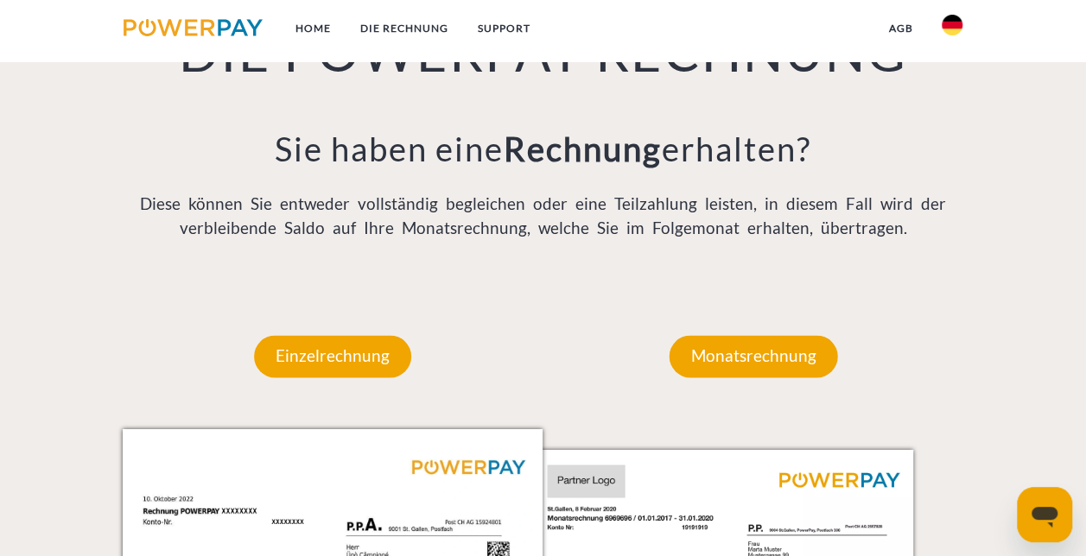
scroll to position [1248, 0]
click at [713, 356] on p "Monatsrechnung" at bounding box center [753, 354] width 168 height 41
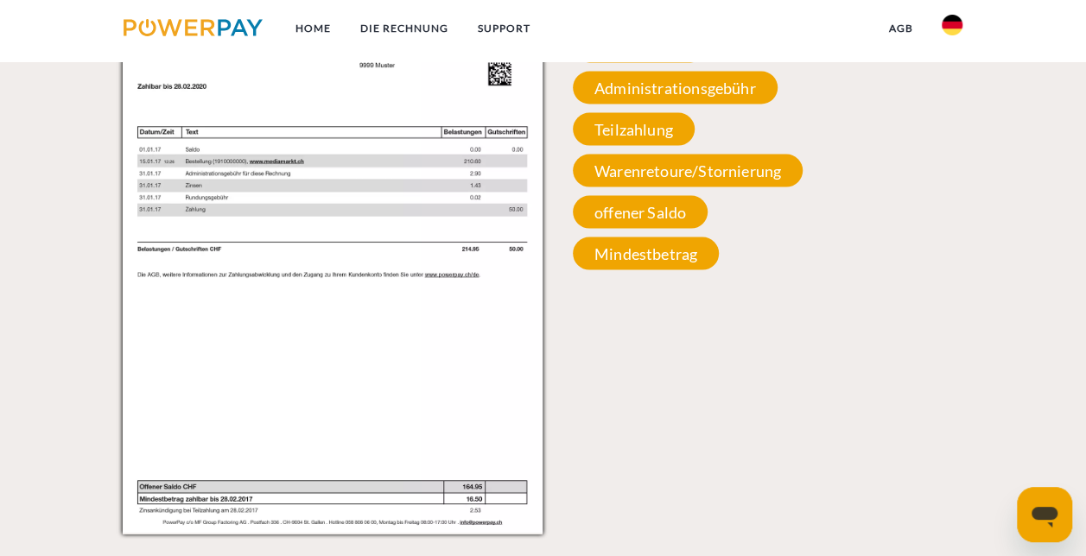
scroll to position [1739, 0]
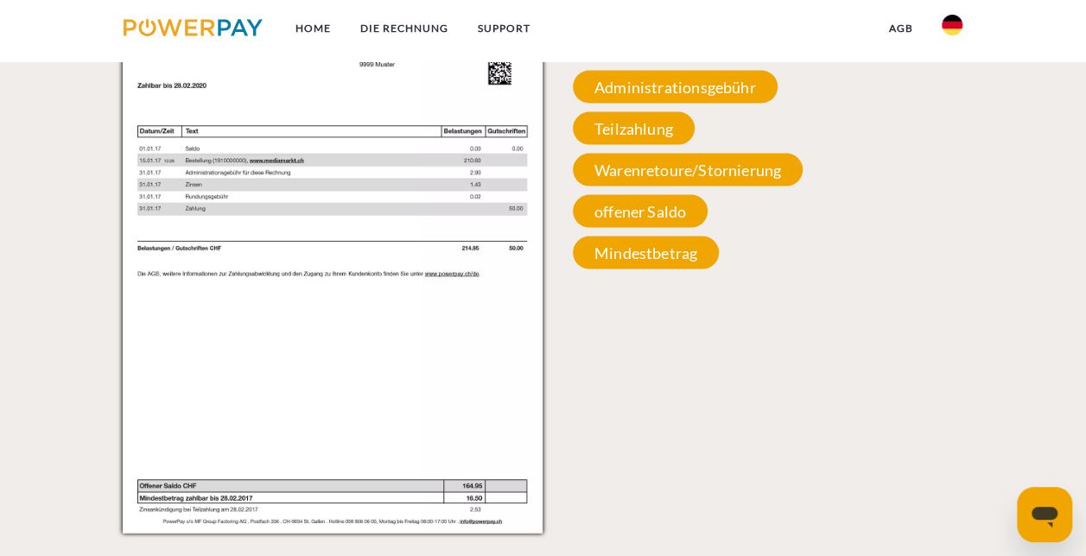
click at [637, 231] on div "Rechnungs- und Kontonummer Ihre Rechnungs –und Kontonummer. Bitte geben Sie die…" at bounding box center [752, 108] width 421 height 340
click at [646, 207] on span "offener Saldo" at bounding box center [640, 211] width 135 height 33
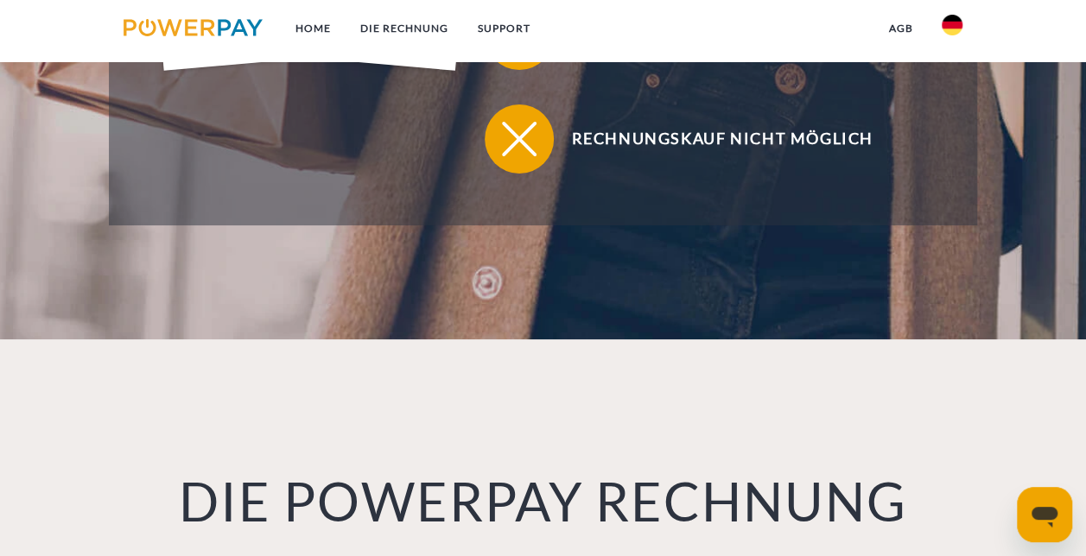
scroll to position [794, 0]
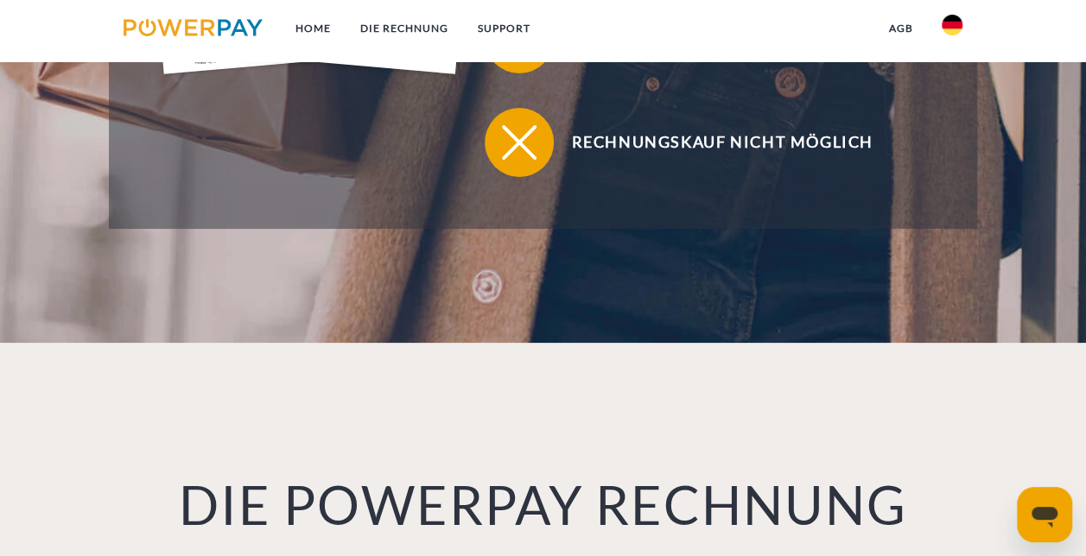
click at [375, 28] on link "DIE RECHNUNG" at bounding box center [403, 28] width 117 height 31
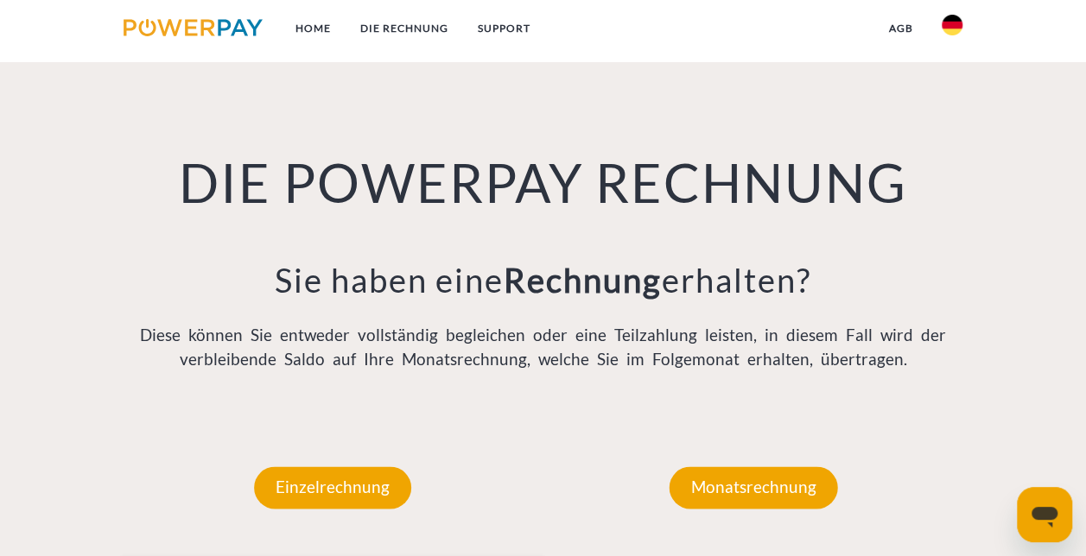
scroll to position [1140, 0]
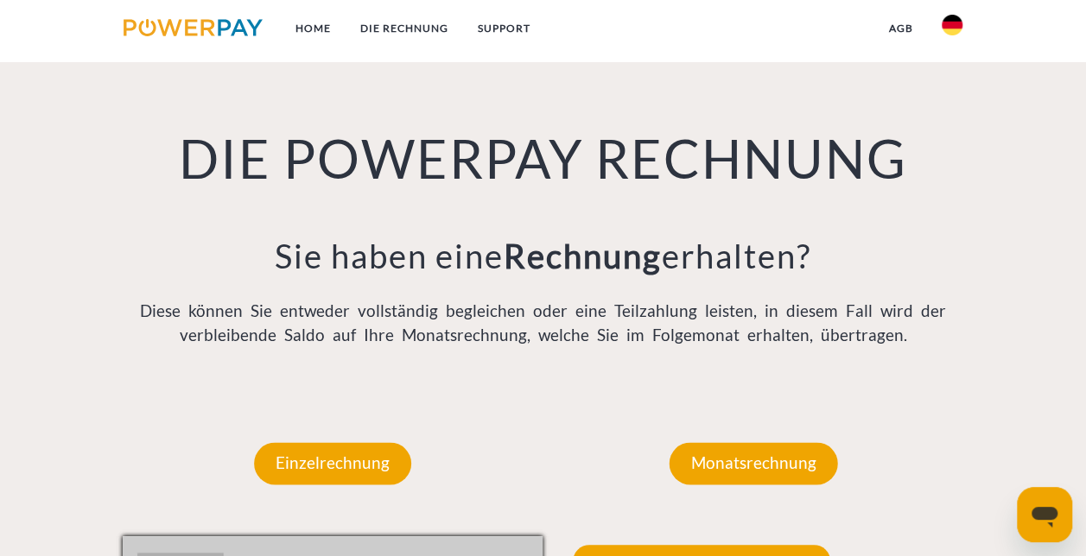
click at [810, 445] on p "Monatsrechnung" at bounding box center [753, 462] width 168 height 41
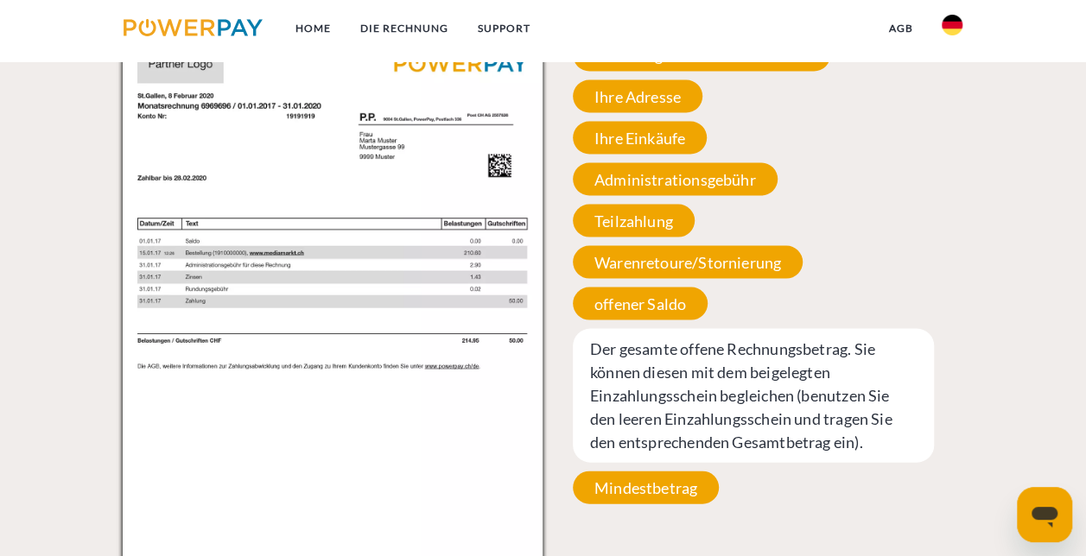
scroll to position [1643, 0]
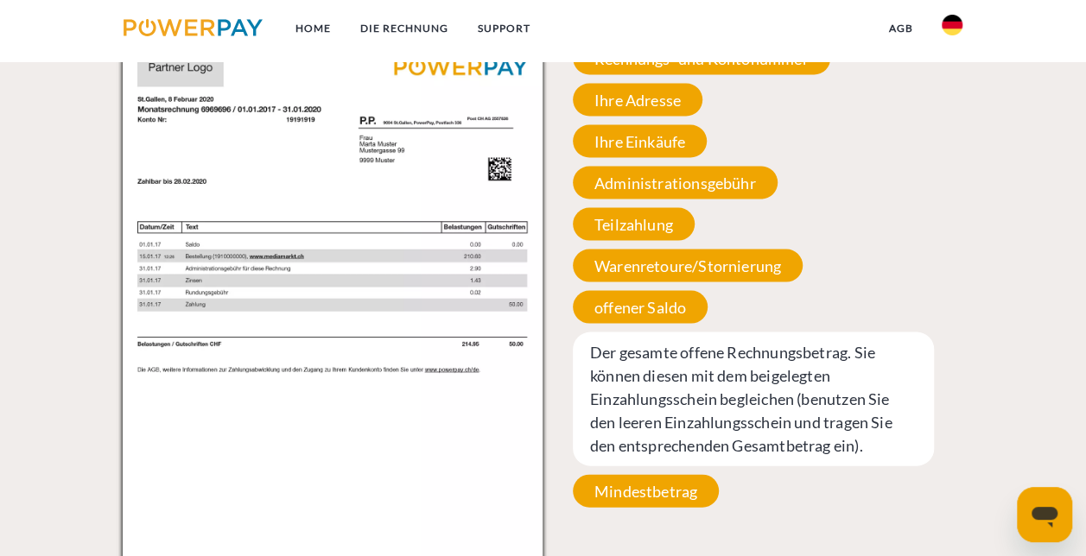
click at [627, 314] on span "offener Saldo" at bounding box center [640, 307] width 135 height 33
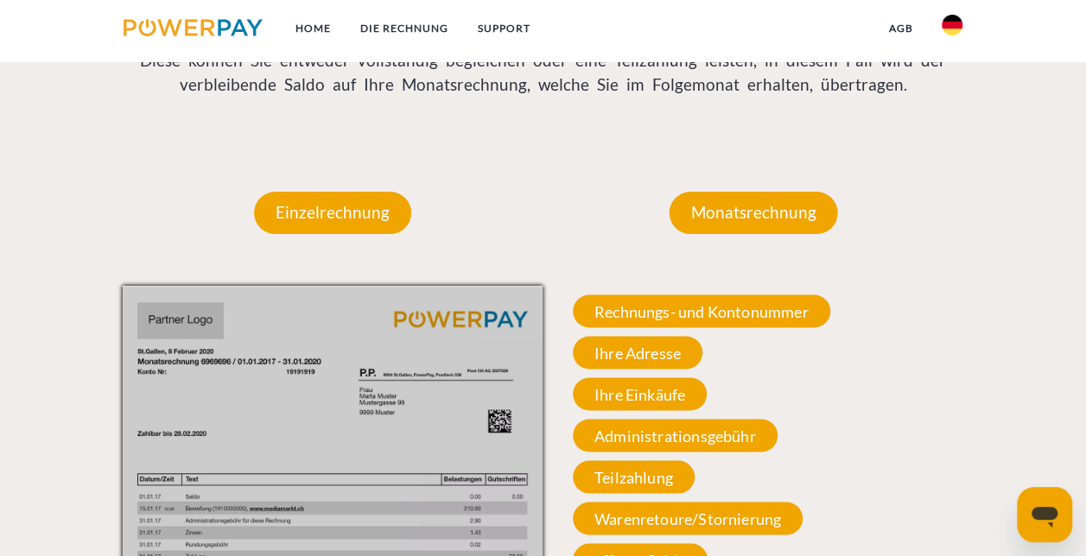
scroll to position [1389, 0]
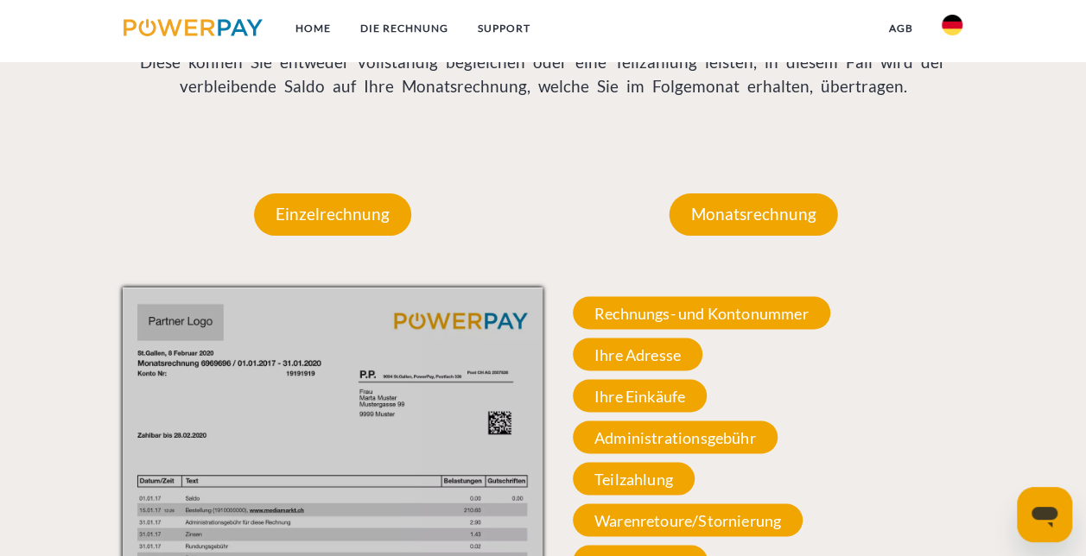
click at [694, 315] on span "Rechnungs- und Kontonummer" at bounding box center [701, 312] width 257 height 33
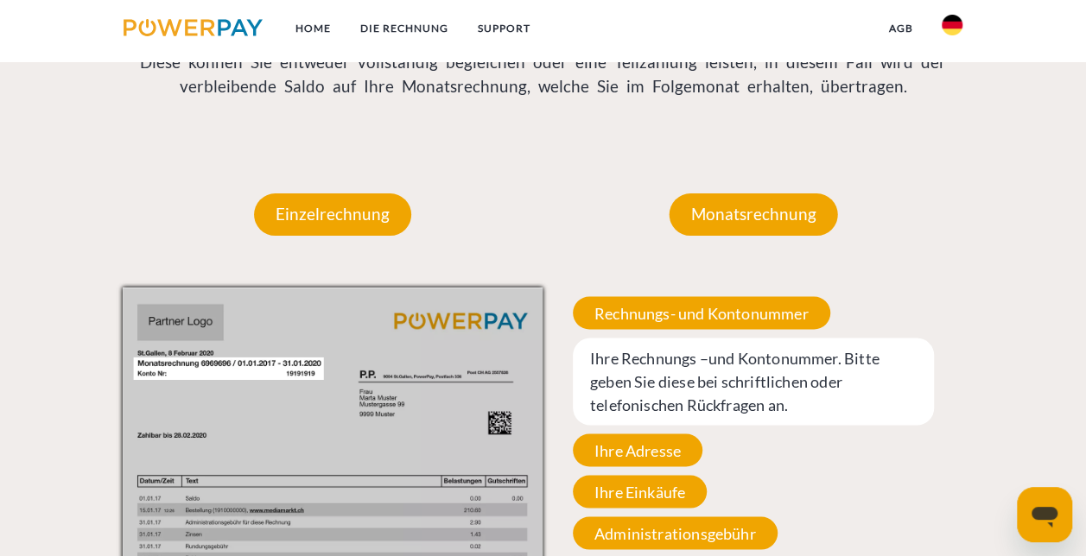
click at [650, 447] on span "Ihre Adresse" at bounding box center [638, 450] width 130 height 33
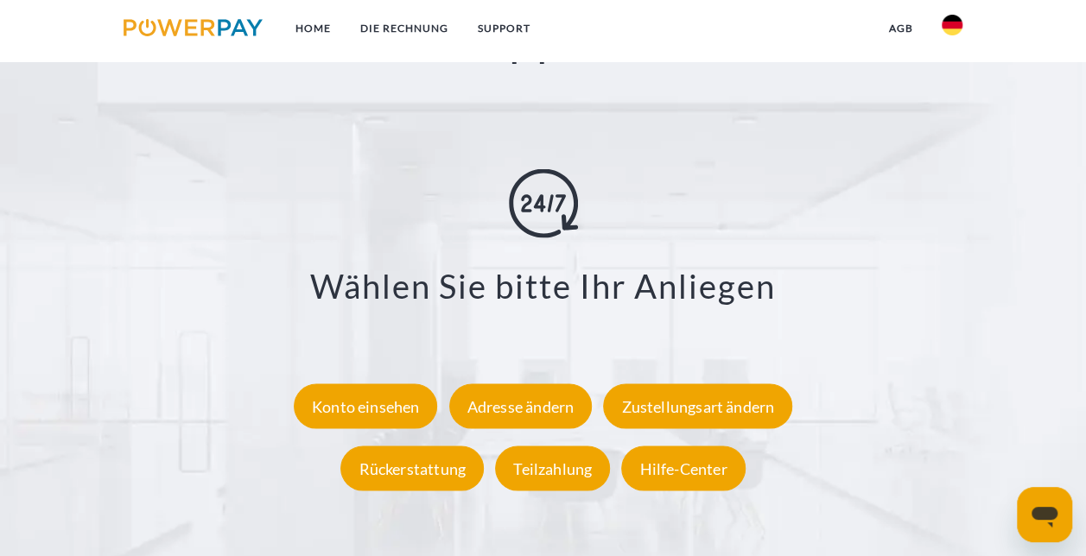
scroll to position [2918, 0]
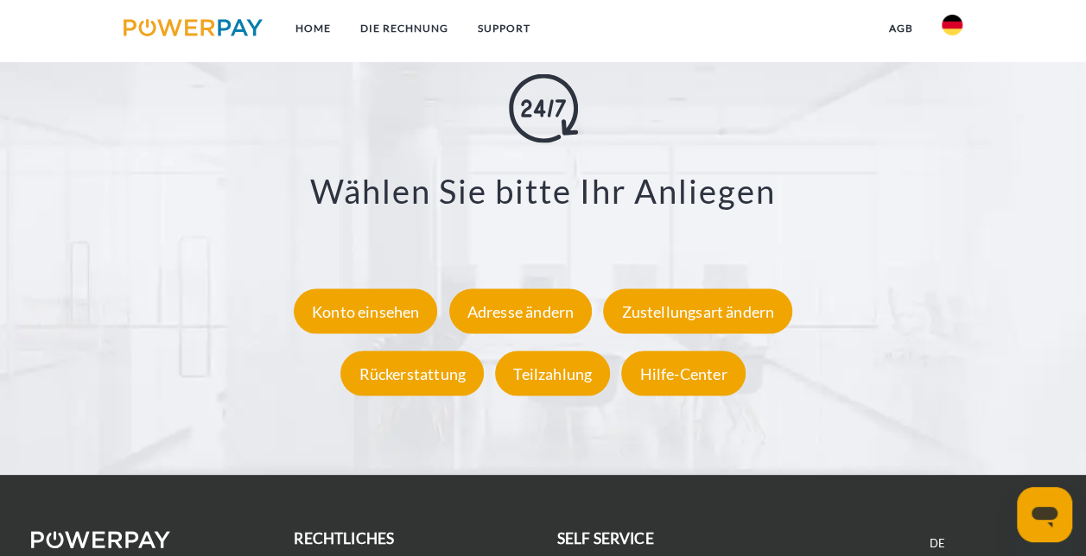
click at [415, 320] on div "Konto einsehen" at bounding box center [366, 311] width 144 height 45
